Goal: Task Accomplishment & Management: Use online tool/utility

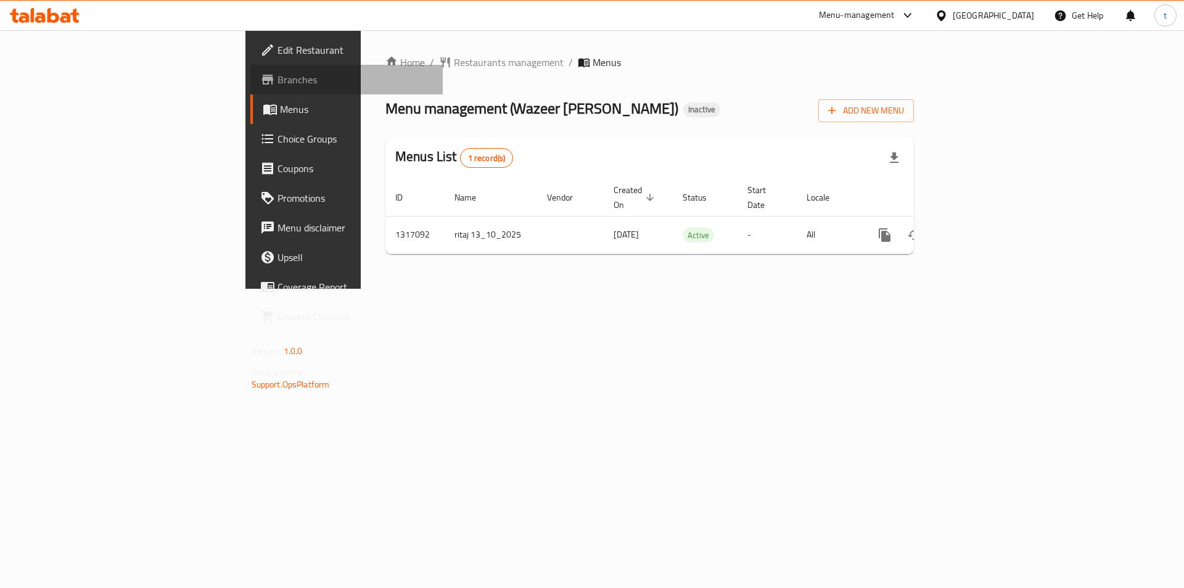
click at [278, 81] on span "Branches" at bounding box center [356, 79] width 156 height 15
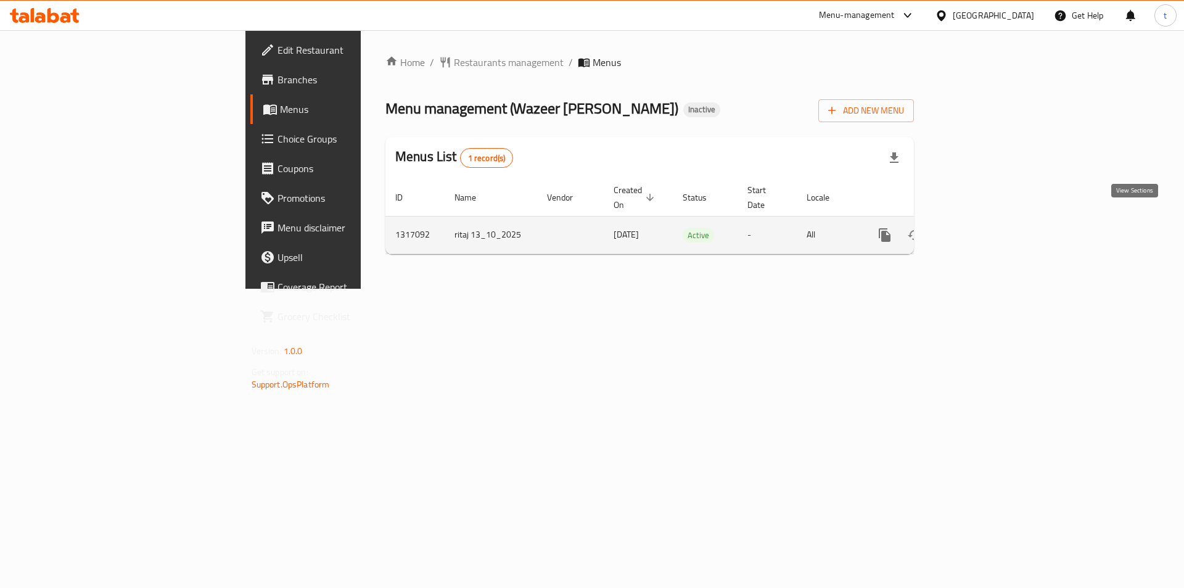
click at [981, 228] on icon "enhanced table" at bounding box center [973, 235] width 15 height 15
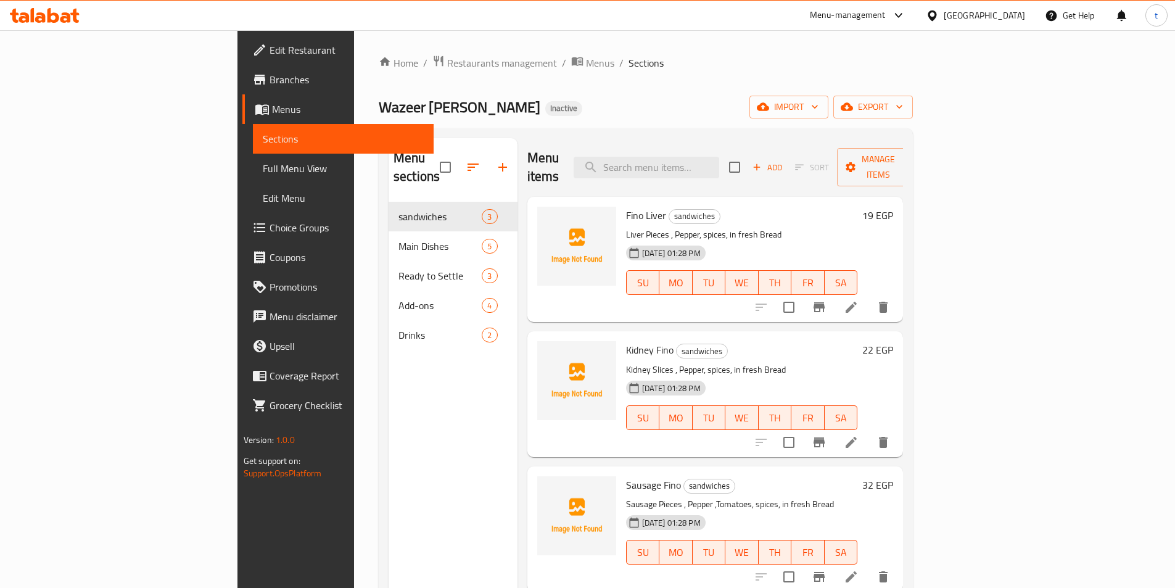
click at [253, 157] on link "Full Menu View" at bounding box center [343, 169] width 181 height 30
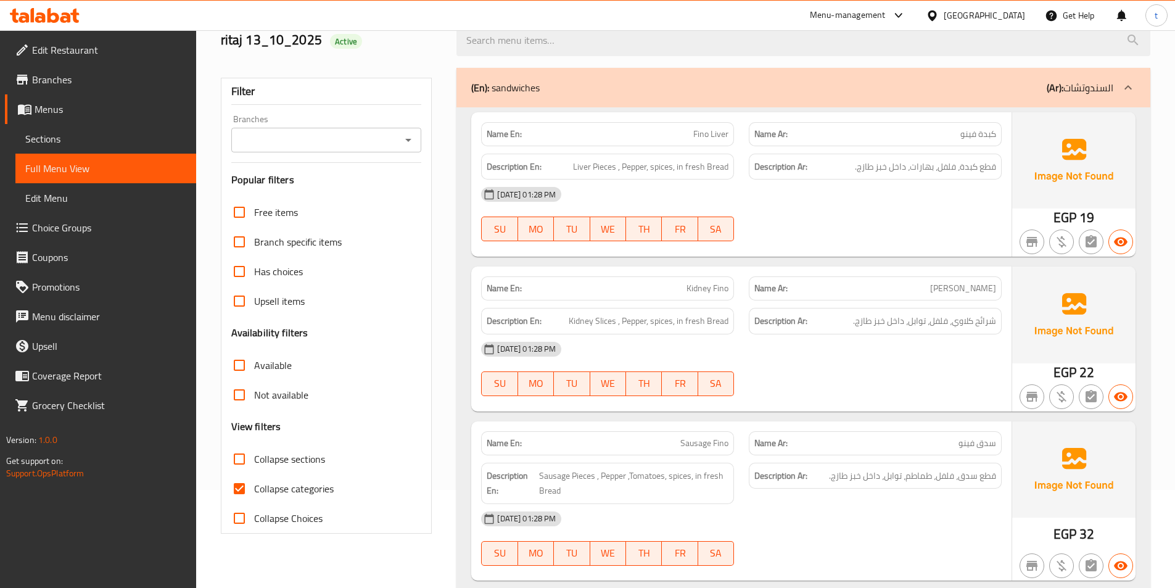
scroll to position [185, 0]
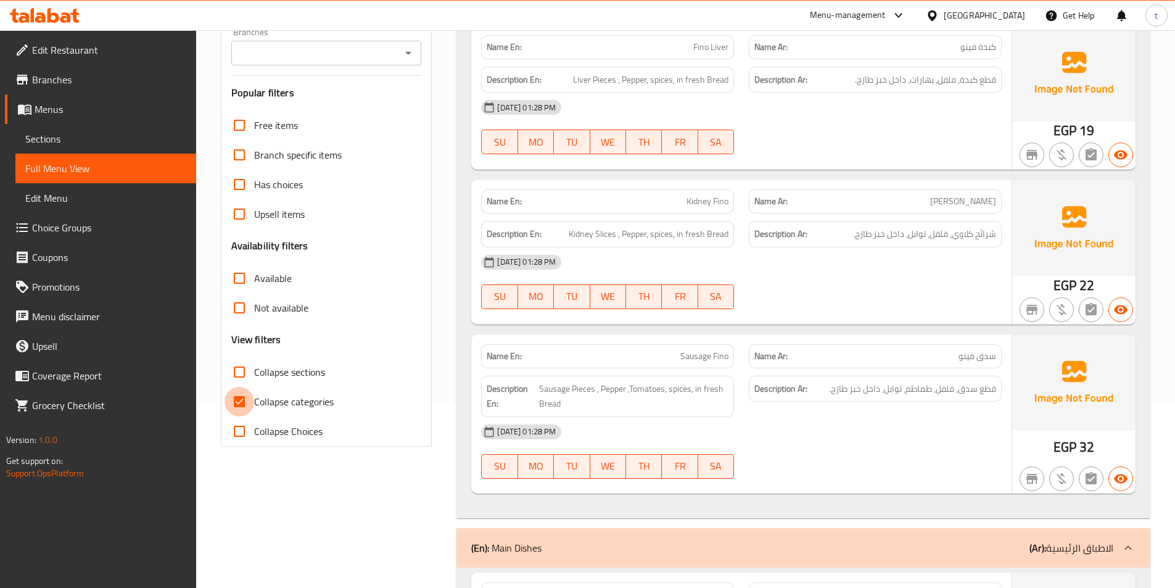
click at [236, 412] on input "Collapse categories" at bounding box center [239, 402] width 30 height 30
checkbox input "false"
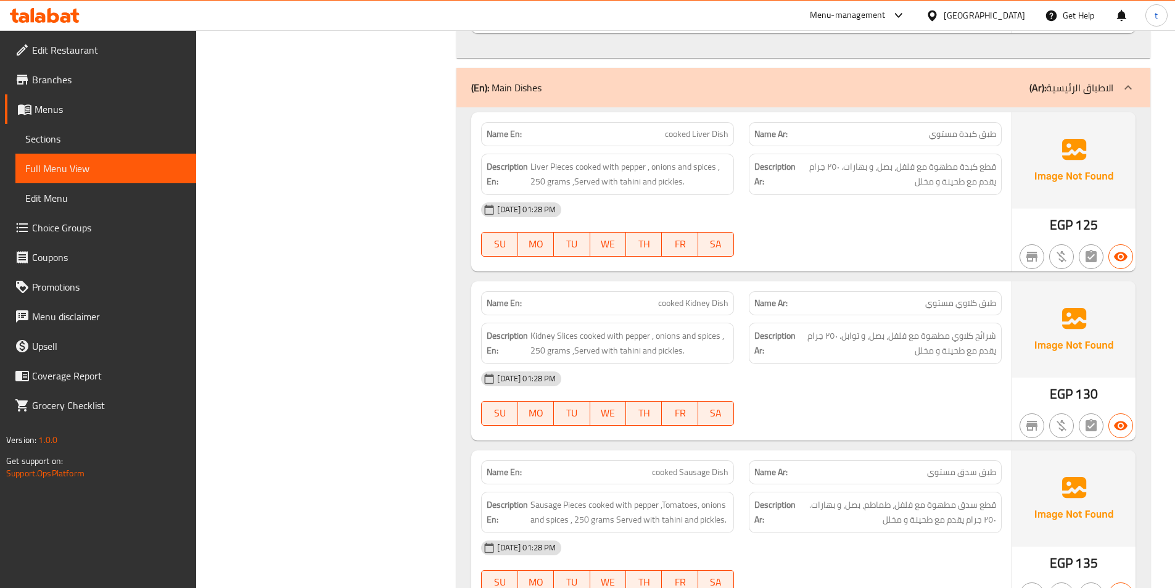
scroll to position [644, 0]
